Goal: Transaction & Acquisition: Book appointment/travel/reservation

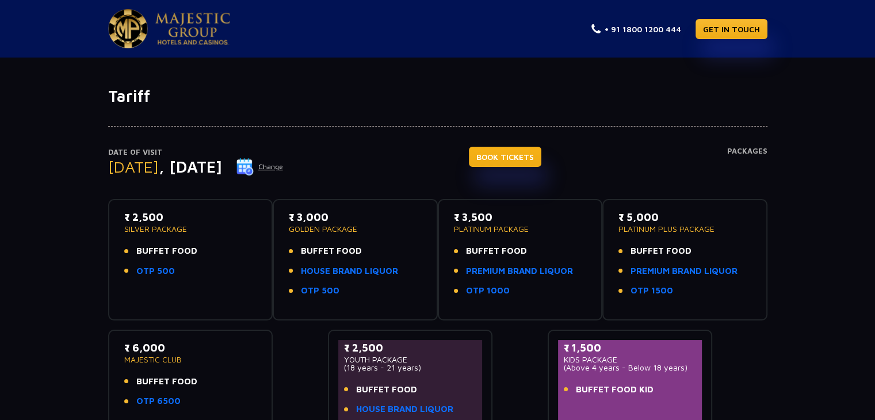
click at [522, 159] on link "BOOK TICKETS" at bounding box center [505, 157] width 72 height 20
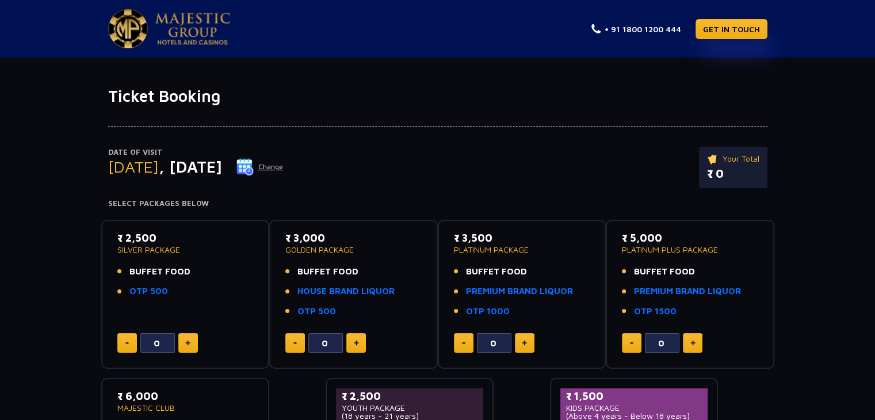
click at [212, 171] on span ", 21 Oct 2025" at bounding box center [190, 166] width 63 height 19
click at [284, 167] on button "Change" at bounding box center [260, 167] width 48 height 18
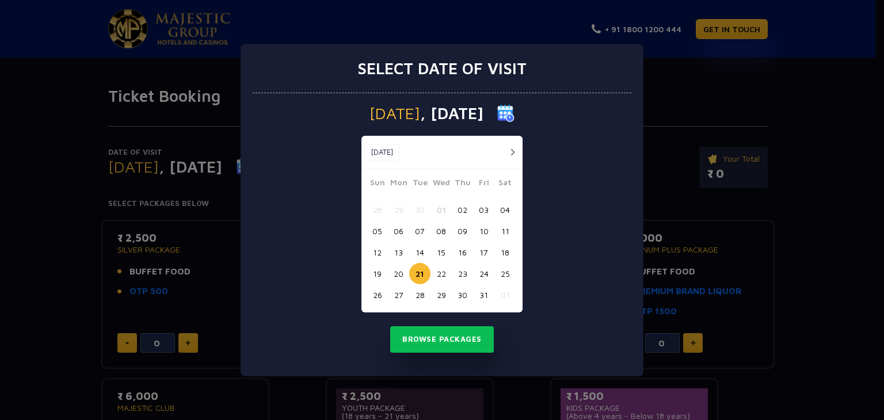
click at [460, 233] on button "09" at bounding box center [462, 230] width 21 height 21
drag, startPoint x: 449, startPoint y: 339, endPoint x: 444, endPoint y: 334, distance: 7.3
click at [449, 340] on button "Browse Packages" at bounding box center [442, 339] width 104 height 26
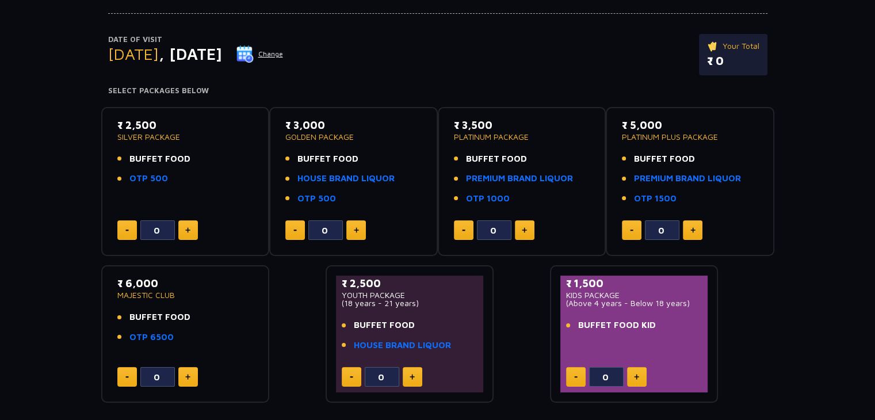
scroll to position [115, 0]
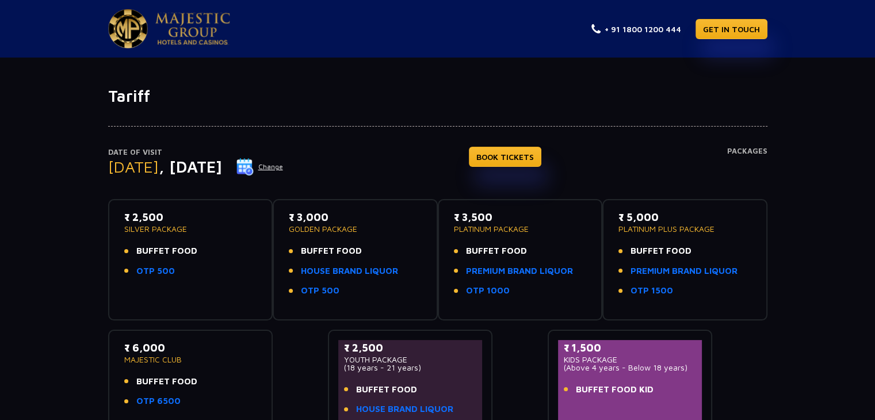
click at [284, 169] on button "Change" at bounding box center [260, 167] width 48 height 18
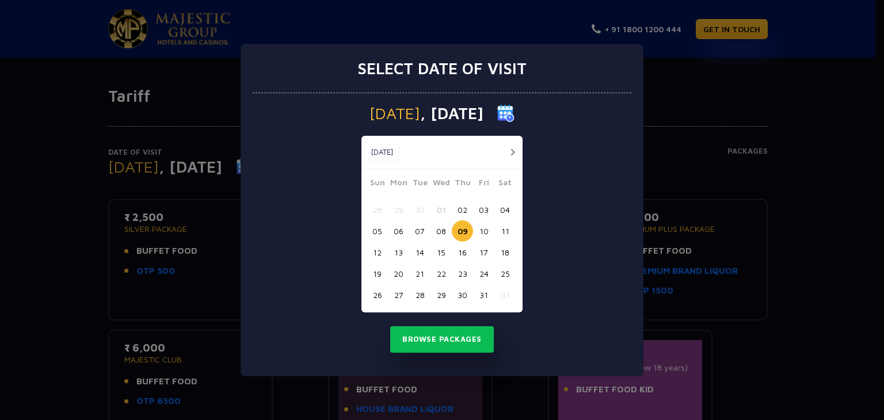
click at [467, 210] on button "02" at bounding box center [462, 209] width 21 height 21
click at [448, 346] on button "Browse Packages" at bounding box center [442, 339] width 104 height 26
